Goal: Task Accomplishment & Management: Manage account settings

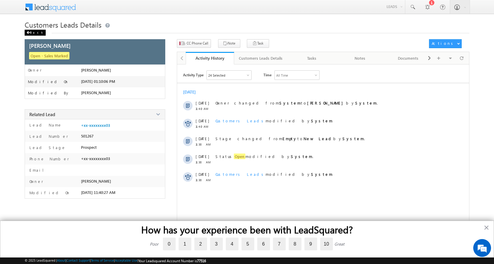
click at [31, 31] on div "Back" at bounding box center [35, 33] width 21 height 6
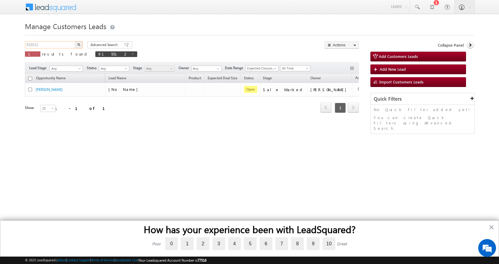
click at [35, 46] on input "915512" at bounding box center [50, 44] width 51 height 7
paste input "23658"
type input "923658"
click at [75, 41] on button "button" at bounding box center [79, 44] width 8 height 7
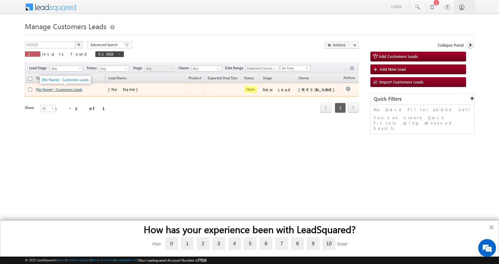
click at [61, 91] on link "[No Name] - Customers Leads" at bounding box center [59, 89] width 47 height 4
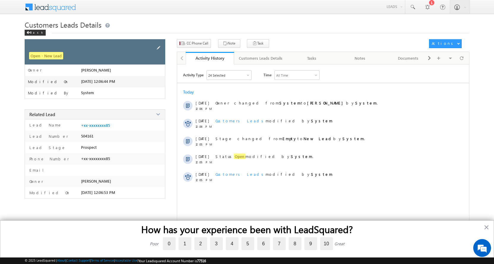
click at [159, 46] on span at bounding box center [158, 48] width 7 height 7
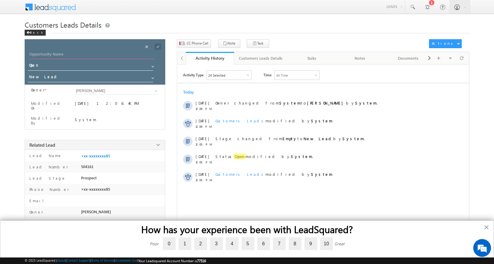
click at [56, 51] on input "Opportunity Name" at bounding box center [91, 55] width 126 height 8
paste input "KULDEEP"
type input "KULDEEP"
click at [152, 77] on span at bounding box center [153, 78] width 5 height 5
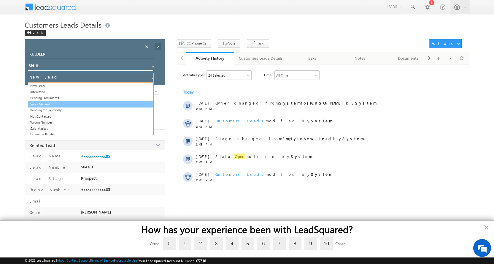
click at [50, 102] on link "Sales Marked" at bounding box center [91, 104] width 126 height 7
type input "Sales Marked"
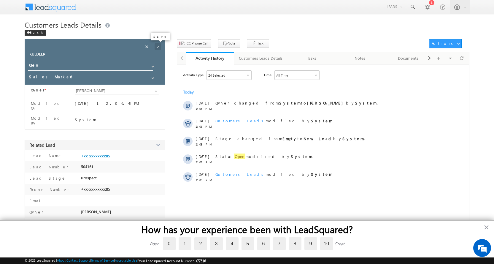
click at [157, 43] on span at bounding box center [154, 45] width 22 height 12
click at [157, 45] on span at bounding box center [158, 46] width 7 height 7
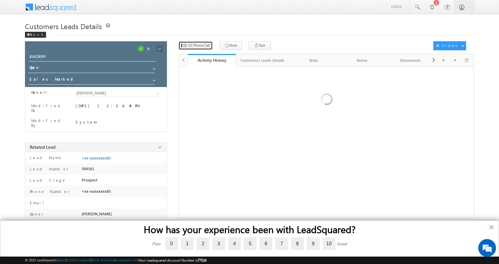
click at [200, 44] on span "CC Phone Call" at bounding box center [199, 45] width 22 height 5
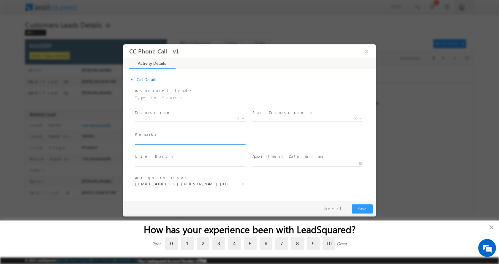
click at [156, 142] on input "text" at bounding box center [190, 141] width 110 height 6
type input "KULDEEP-9467294185-P+C-PLOT-7 L-LOAN-10 L-JOB- INCOME-20 K-EMI-NA-WIFE INCOME-2…"
click at [241, 117] on b at bounding box center [243, 118] width 4 height 2
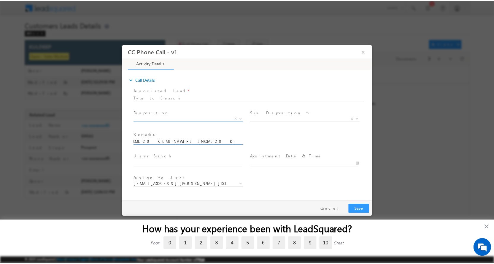
scroll to position [0, 0]
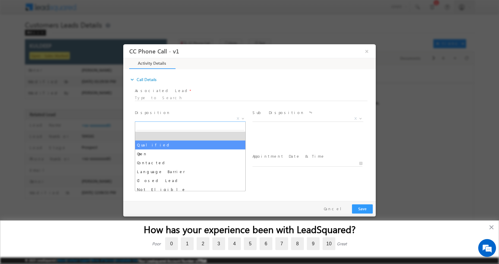
select select "Qualified"
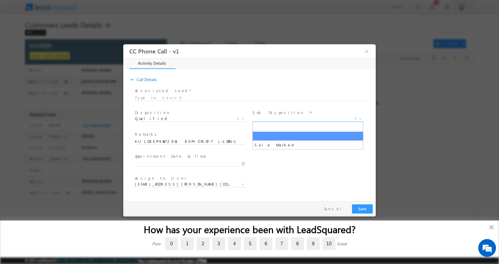
click at [359, 116] on span at bounding box center [360, 118] width 6 height 8
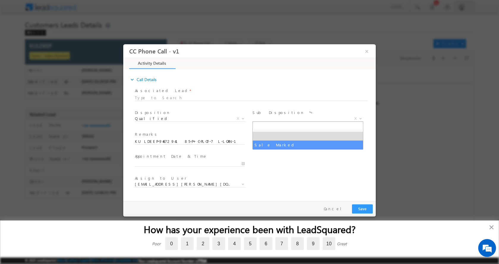
select select "Sale Marked"
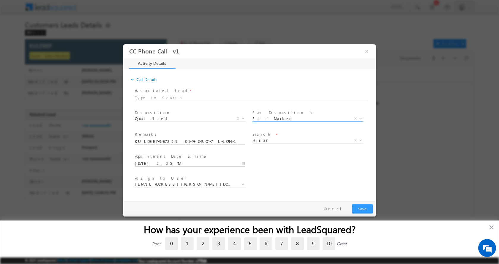
click at [244, 162] on input "09/23/2025 2:25 PM" at bounding box center [190, 163] width 110 height 6
type input "09/23/2025 3:25 PM"
type input "03"
click at [158, 154] on span at bounding box center [157, 153] width 4 height 4
type input "09/23/2025 4:25 PM"
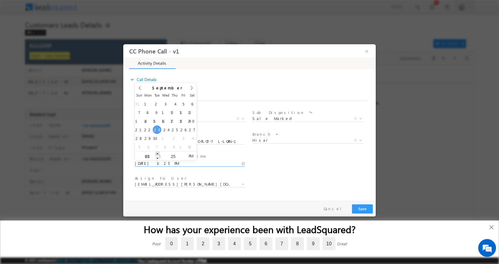
type input "04"
click at [158, 154] on span at bounding box center [157, 153] width 4 height 4
type input "09/23/2025 5:25 PM"
type input "05"
click at [158, 154] on span at bounding box center [157, 153] width 4 height 4
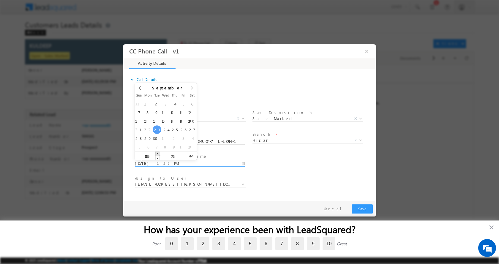
type input "09/23/2025 6:25 PM"
type input "06"
click at [158, 154] on span at bounding box center [157, 153] width 4 height 4
type input "09/23/2025 5:25 PM"
type input "05"
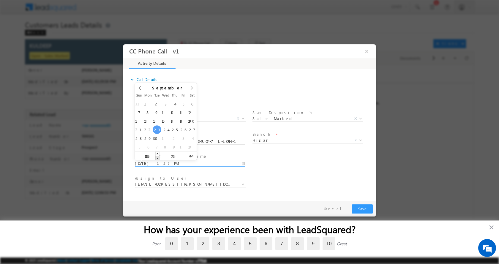
click at [157, 158] on span at bounding box center [157, 158] width 4 height 4
click at [360, 211] on button "Save" at bounding box center [362, 208] width 21 height 9
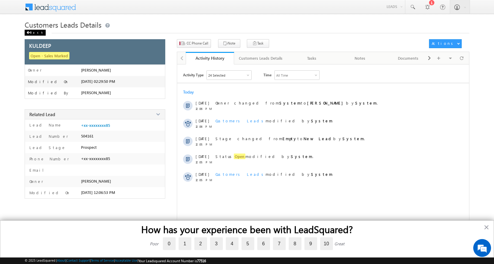
click at [30, 31] on div "Back" at bounding box center [35, 33] width 21 height 6
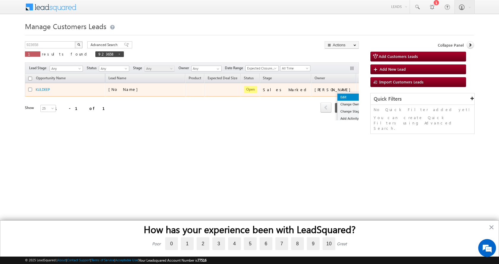
click at [337, 99] on link "Edit" at bounding box center [352, 97] width 30 height 7
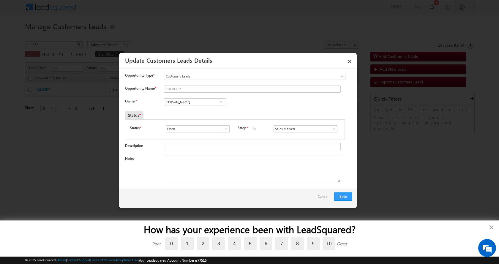
click at [181, 101] on input "Vikas Halwai" at bounding box center [195, 101] width 62 height 7
paste input "[PERSON_NAME]"
click at [209, 123] on span "salim.singh@sgrlimited.in" at bounding box center [192, 124] width 53 height 4
type input "[PERSON_NAME]"
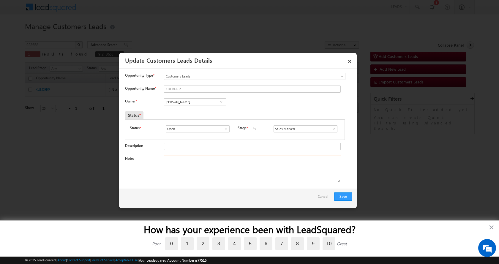
click at [192, 174] on textarea "Notes" at bounding box center [252, 169] width 177 height 27
paste textarea "KULDEEP-9467294185-P+C-PLOT-7 L-LOAN-10 L-JOB- INCOME-20 K-EMI-NA-WIFE INCOME-2…"
type textarea "KULDEEP-9467294185-P+C-PLOT-7 L-LOAN-10 L-JOB- INCOME-20 K-EMI-NA-WIFE INCOME-2…"
click at [342, 197] on button "Save" at bounding box center [343, 196] width 18 height 8
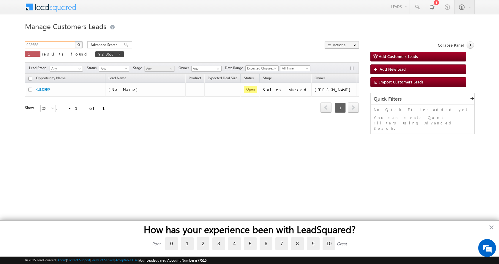
click at [37, 45] on input "923658" at bounding box center [50, 44] width 51 height 7
paste input "15512"
type input "915512"
click at [75, 41] on button "button" at bounding box center [79, 44] width 8 height 7
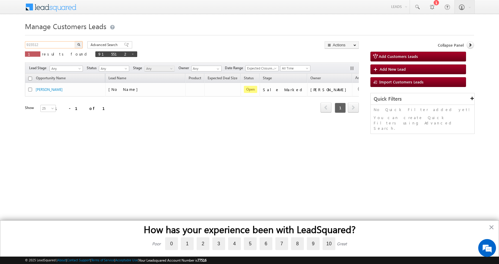
click at [34, 45] on input "915512" at bounding box center [50, 44] width 51 height 7
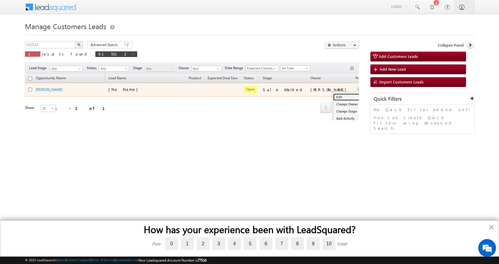
click at [333, 94] on link "Edit" at bounding box center [348, 97] width 30 height 7
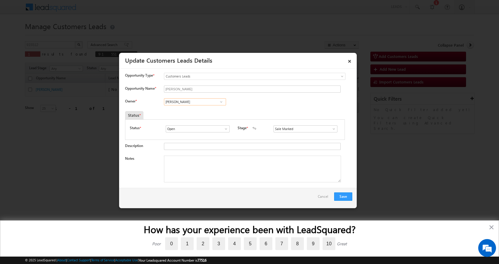
click at [195, 105] on input "[PERSON_NAME]" at bounding box center [195, 101] width 62 height 7
paste input "[PERSON_NAME]"
click at [211, 106] on link "[PERSON_NAME] Tiwari [EMAIL_ADDRESS][DOMAIN_NAME]" at bounding box center [195, 110] width 62 height 11
type input "[PERSON_NAME]"
click at [198, 165] on textarea "Notes" at bounding box center [252, 169] width 177 height 27
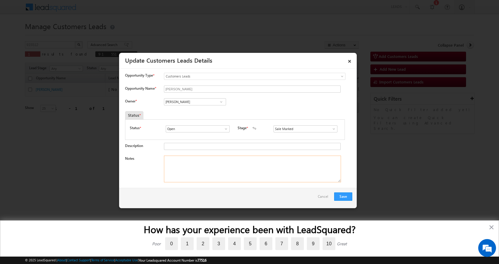
paste textarea "[PERSON_NAME]-9821440903-RENOVATION-LOAN-6 L-PV-25 L-REG-GRAM PANCHAYAT-AGE-[DE…"
type textarea "[PERSON_NAME]-9821440903-RENOVATION-LOAN-6 L-PV-25 L-REG-GRAM PANCHAYAT-AGE-[DE…"
click at [339, 197] on button "Save" at bounding box center [343, 196] width 18 height 8
